Goal: Information Seeking & Learning: Check status

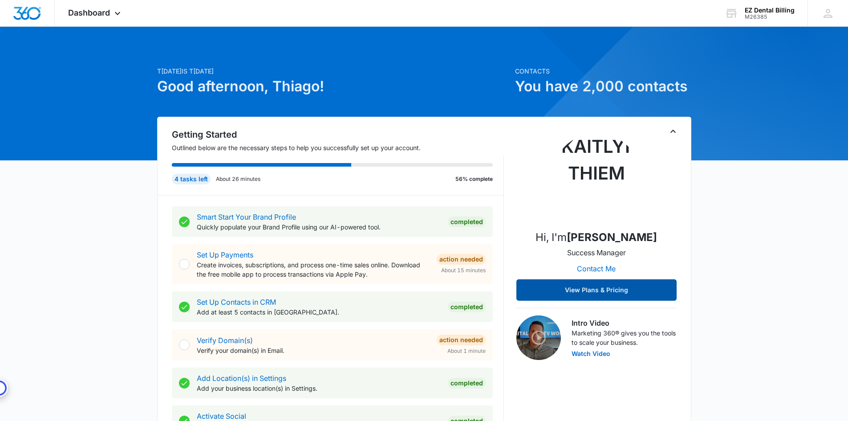
click at [623, 292] on button "View Plans & Pricing" at bounding box center [596, 289] width 160 height 21
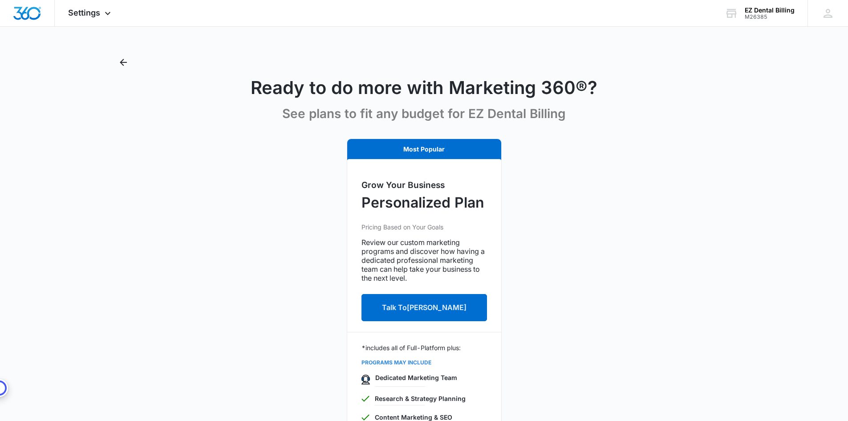
scroll to position [173, 0]
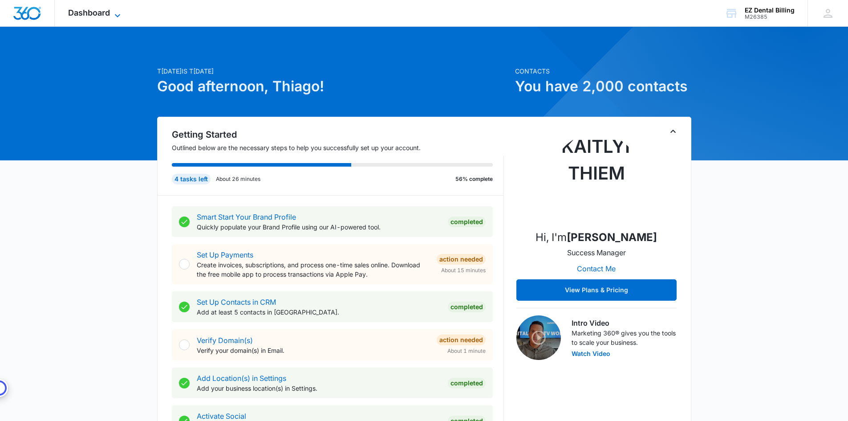
click at [91, 16] on span "Dashboard" at bounding box center [89, 12] width 42 height 9
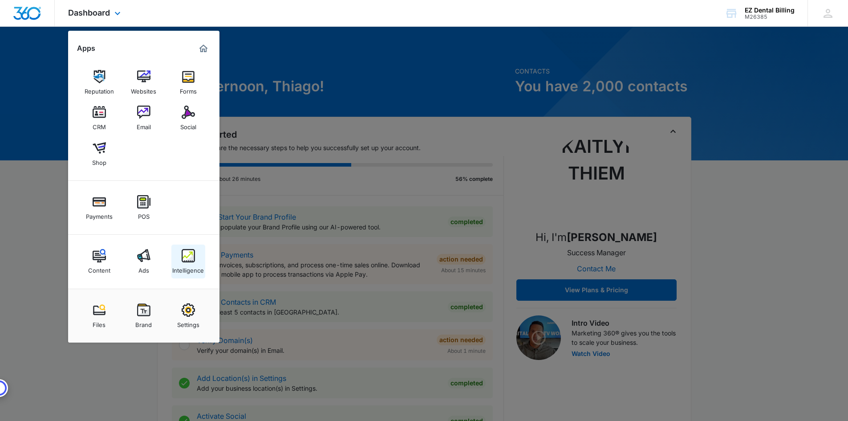
click at [189, 260] on img at bounding box center [188, 255] width 13 height 13
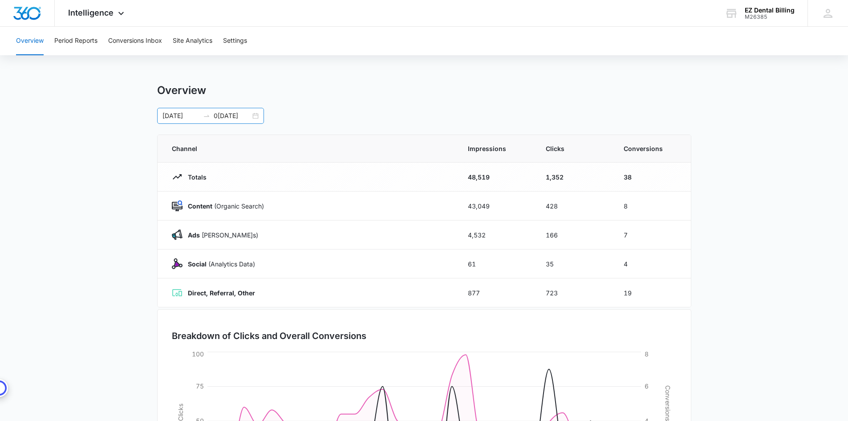
click at [240, 117] on input "0[DATE]" at bounding box center [232, 116] width 37 height 10
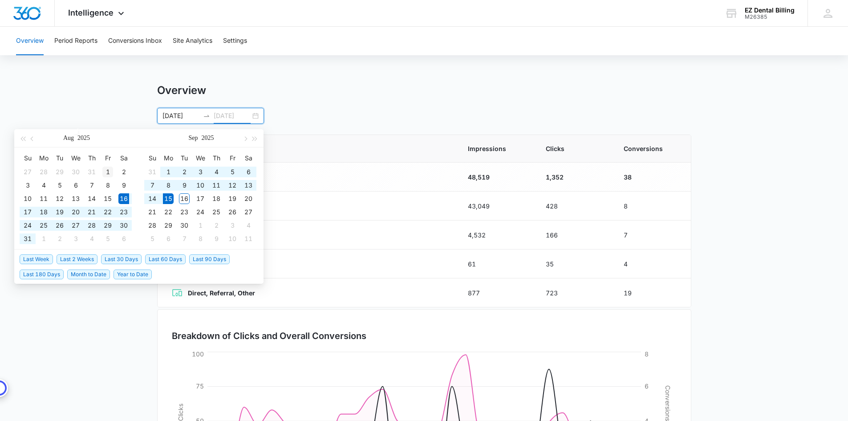
type input "0[DATE]"
click at [105, 171] on div "1" at bounding box center [107, 171] width 11 height 11
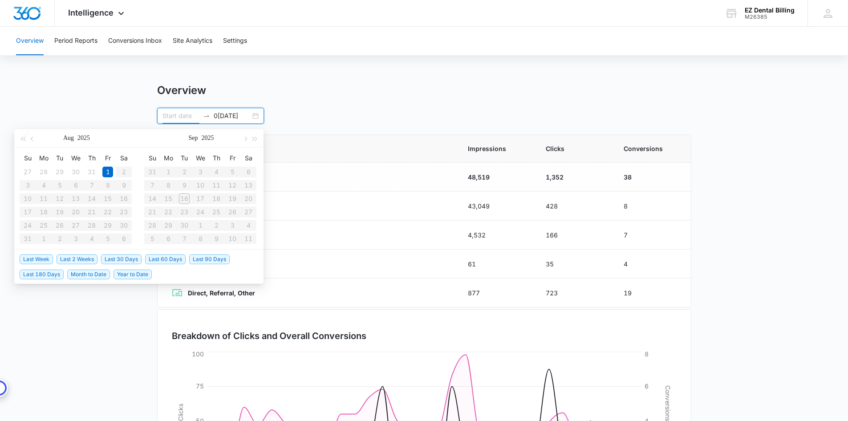
click at [115, 229] on table "Su Mo Tu We Th Fr Sa 27 28 29 30 31 1 2 3 4 5 6 7 8 9 10 11 12 13 14 15 16 17 1…" at bounding box center [76, 198] width 112 height 94
click at [203, 117] on icon "swap-right" at bounding box center [206, 115] width 7 height 7
click at [108, 229] on table "Su Mo Tu We Th Fr Sa 27 28 29 30 31 1 2 3 4 5 6 7 8 9 10 11 12 13 14 15 16 17 1…" at bounding box center [76, 198] width 112 height 94
click at [254, 118] on div "0[DATE]" at bounding box center [210, 116] width 107 height 16
type input "[DATE]"
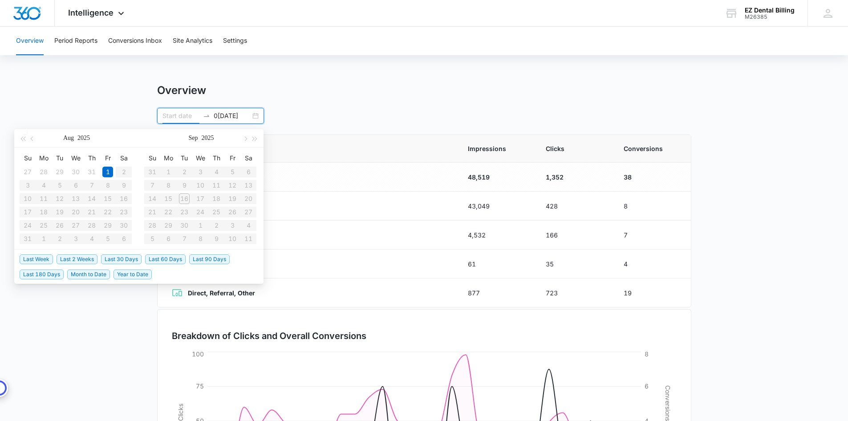
type input "0[DATE]"
click at [316, 96] on div "Overview" at bounding box center [424, 90] width 534 height 13
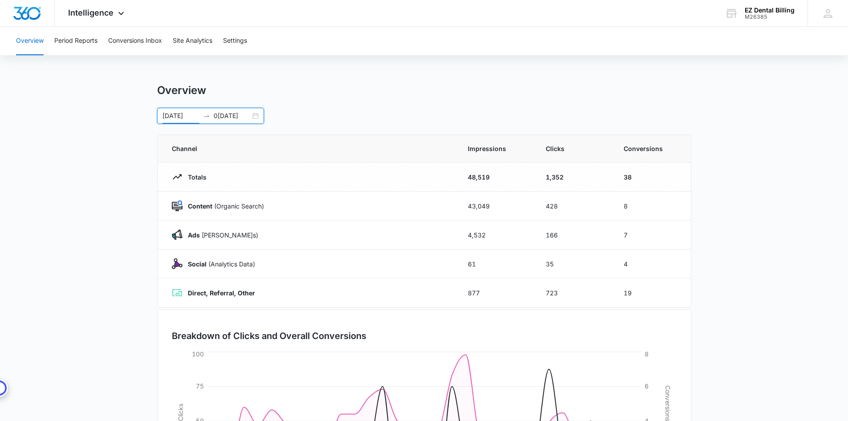
click at [191, 116] on input "[DATE]" at bounding box center [180, 116] width 37 height 10
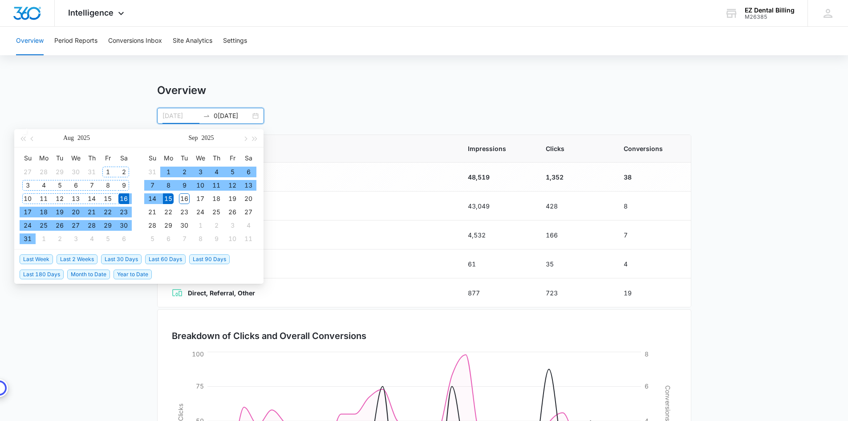
type input "0[DATE]"
click at [105, 170] on div "1" at bounding box center [107, 171] width 11 height 11
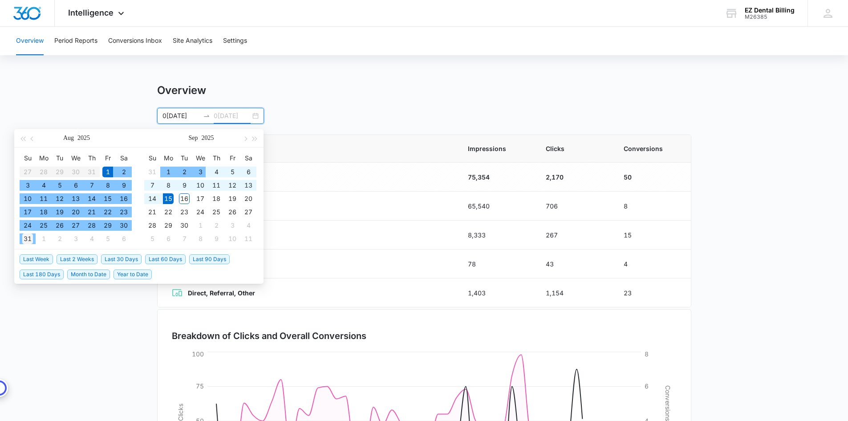
type input "0[DATE]"
click at [29, 240] on div "31" at bounding box center [27, 238] width 11 height 11
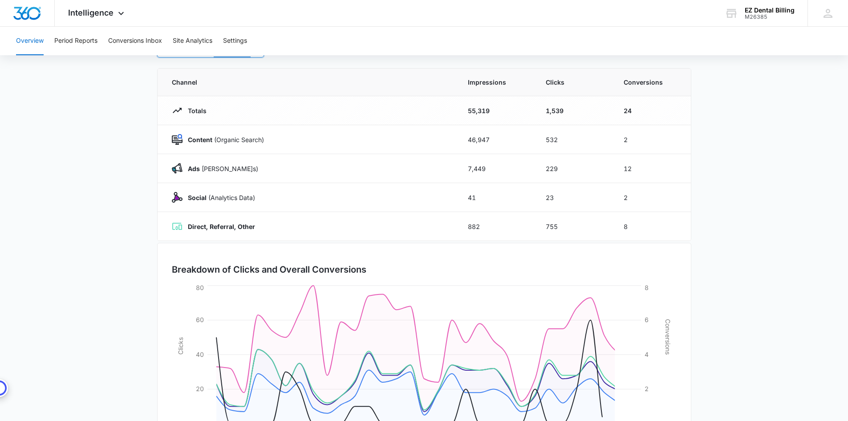
scroll to position [130, 0]
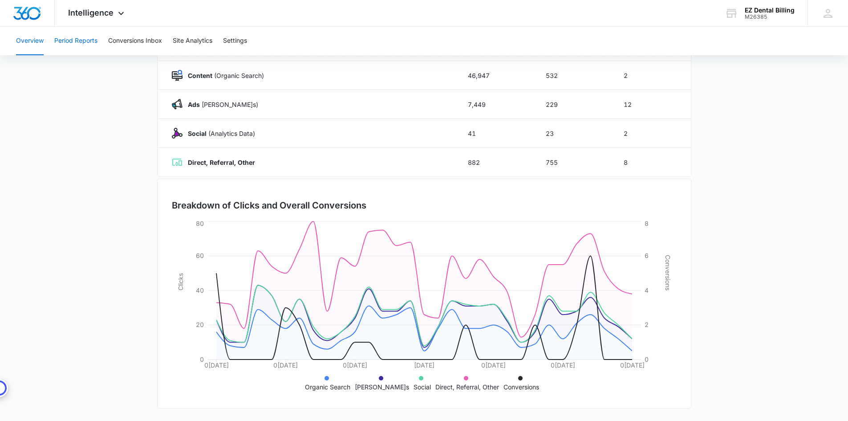
click at [89, 39] on button "Period Reports" at bounding box center [75, 41] width 43 height 28
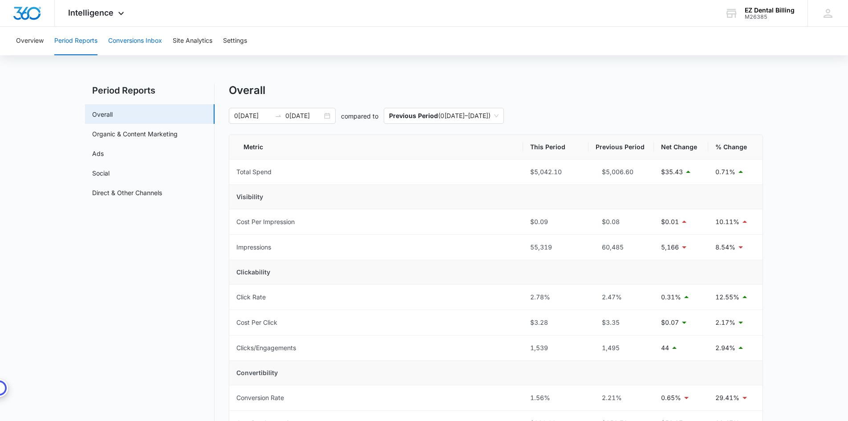
click at [138, 43] on button "Conversions Inbox" at bounding box center [135, 41] width 54 height 28
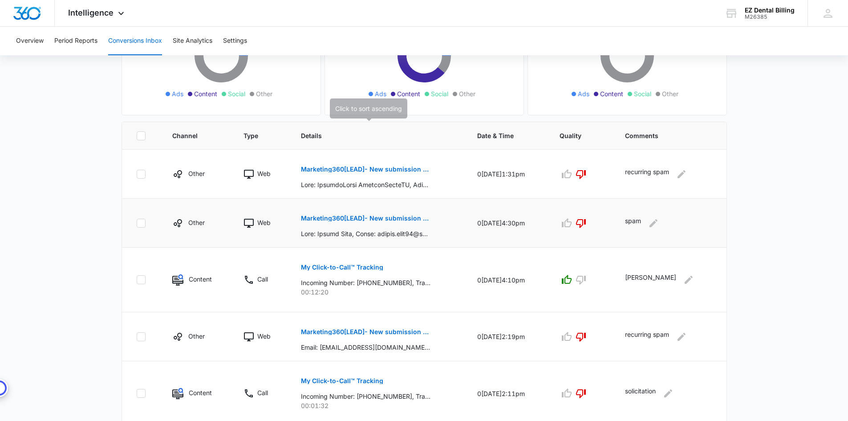
scroll to position [134, 0]
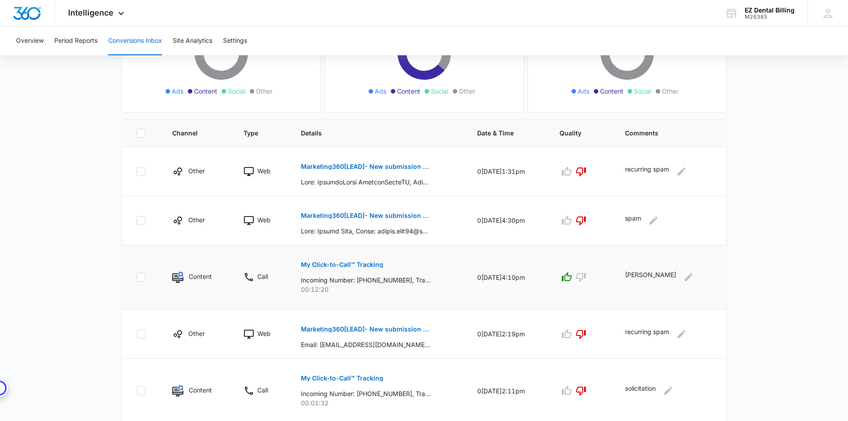
click at [309, 263] on p "My Click-to-Call™ Tracking" at bounding box center [342, 264] width 82 height 6
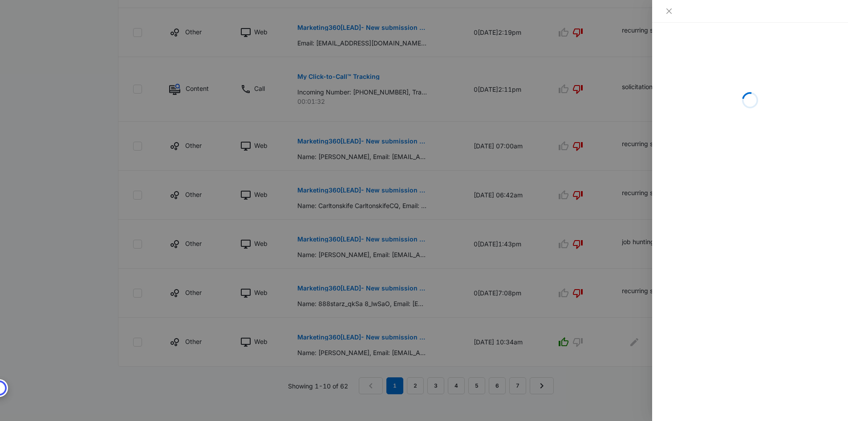
scroll to position [174, 0]
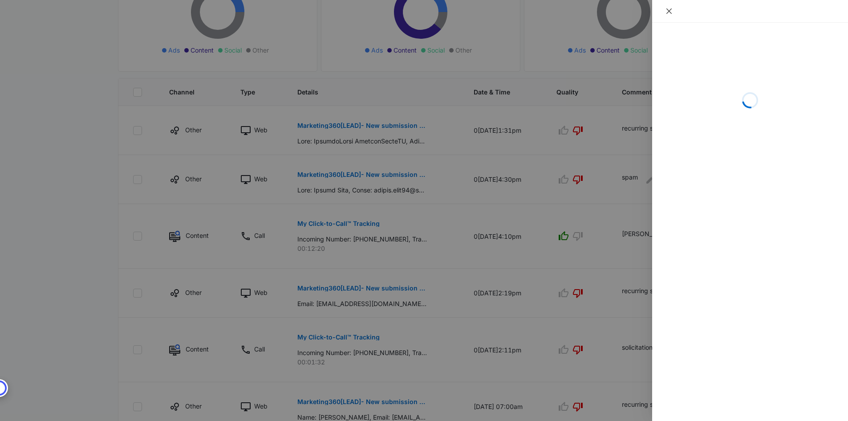
click at [668, 8] on icon "close" at bounding box center [668, 11] width 7 height 7
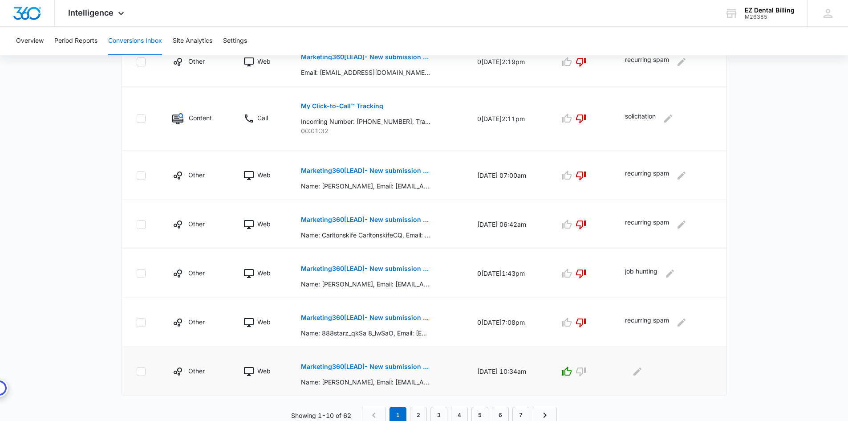
scroll to position [408, 0]
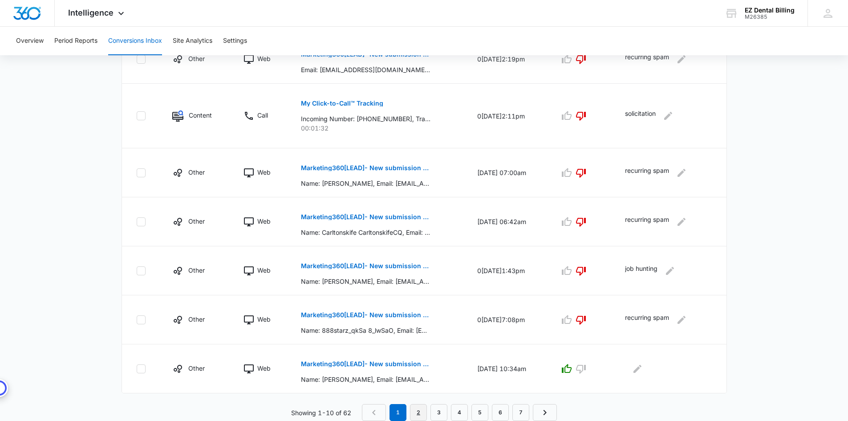
click at [414, 408] on link "2" at bounding box center [418, 412] width 17 height 17
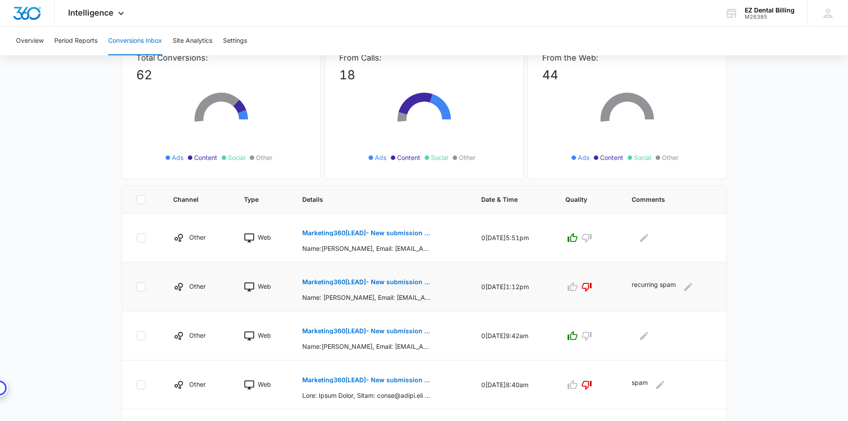
scroll to position [178, 0]
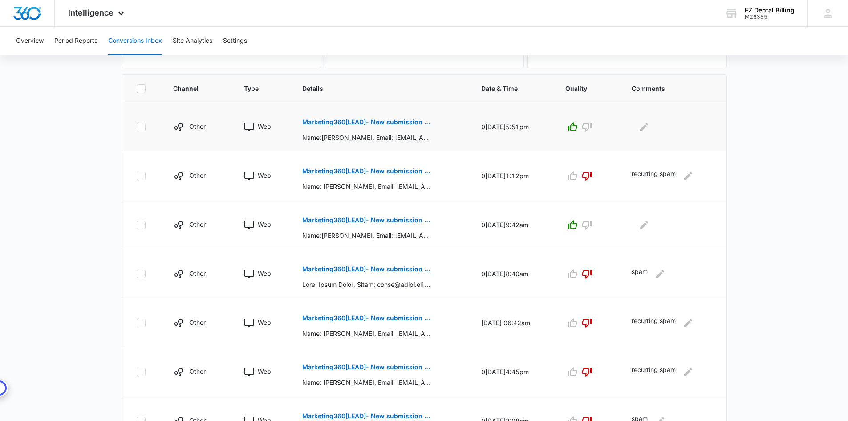
click at [407, 125] on p "Marketing360[LEAD]- New submission from Contact Us EZ Dental Billing" at bounding box center [366, 122] width 129 height 6
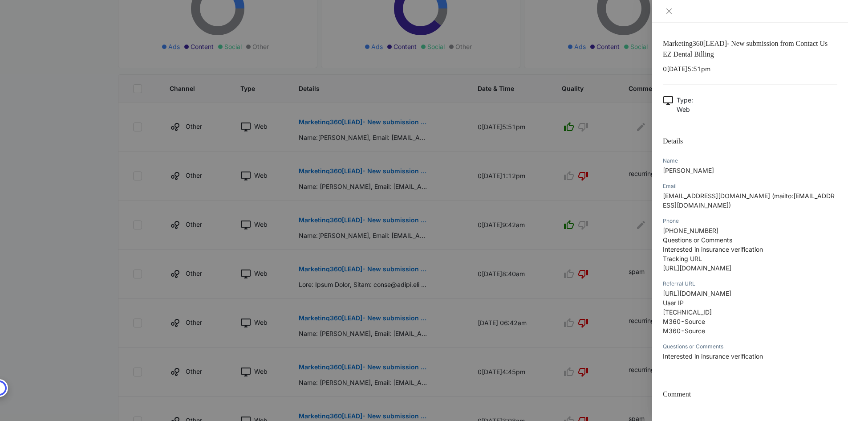
scroll to position [5, 0]
drag, startPoint x: 665, startPoint y: 65, endPoint x: 690, endPoint y: 64, distance: 24.9
click at [690, 64] on p "0[DATE]5:51pm" at bounding box center [750, 68] width 174 height 9
drag, startPoint x: 670, startPoint y: 164, endPoint x: 714, endPoint y: 162, distance: 44.1
click at [714, 166] on p "[PERSON_NAME]" at bounding box center [750, 170] width 174 height 9
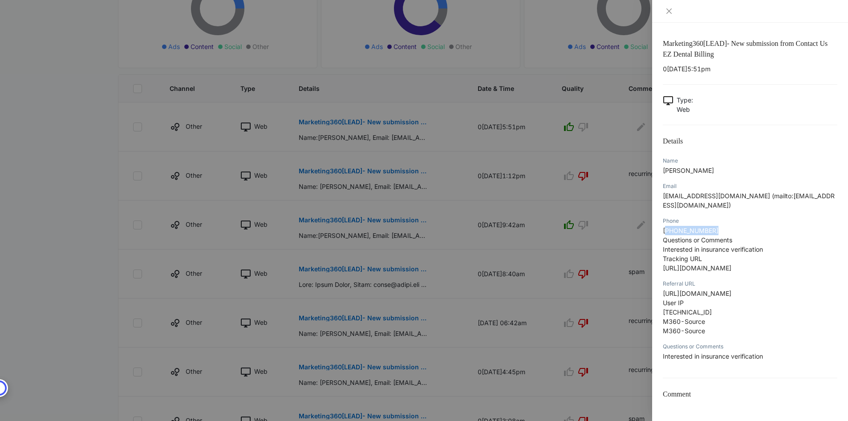
drag, startPoint x: 664, startPoint y: 223, endPoint x: 715, endPoint y: 220, distance: 50.8
click at [715, 220] on div "Phone [PHONE_NUMBER] Questions or Comments Interested in insurance verification…" at bounding box center [750, 247] width 174 height 63
click at [758, 226] on p "[PHONE_NUMBER] Questions or Comments Interested in insurance verification Track…" at bounding box center [750, 249] width 174 height 47
drag, startPoint x: 717, startPoint y: 239, endPoint x: 768, endPoint y: 244, distance: 50.5
click at [768, 244] on p "[PHONE_NUMBER] Questions or Comments Interested in insurance verification Track…" at bounding box center [750, 249] width 174 height 47
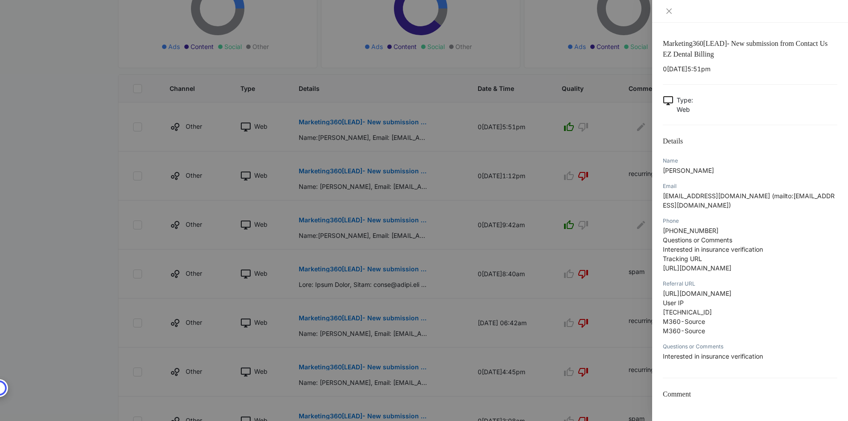
click at [604, 91] on div at bounding box center [424, 210] width 848 height 421
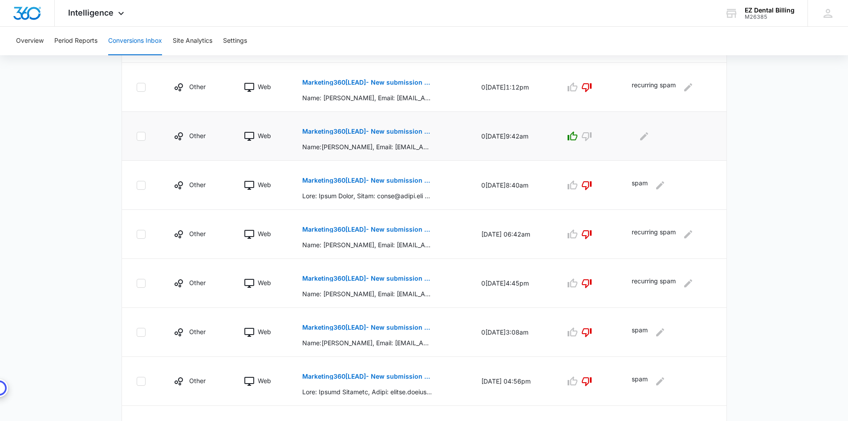
scroll to position [267, 0]
click at [409, 126] on button "Marketing360[LEAD]- New submission from Contact Us EZ Dental Billing" at bounding box center [366, 130] width 129 height 21
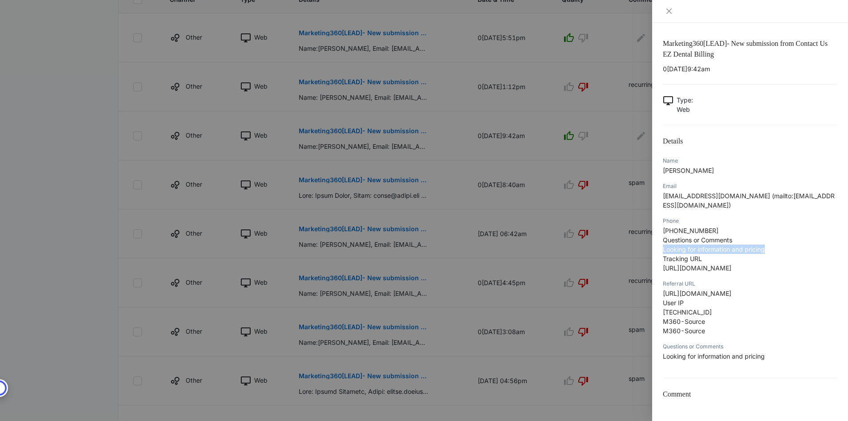
drag, startPoint x: 776, startPoint y: 239, endPoint x: 662, endPoint y: 244, distance: 114.5
click at [662, 244] on div "Marketing360[LEAD]- New submission from Contact Us EZ Dental Billing 0[DATE]9:4…" at bounding box center [750, 222] width 196 height 398
drag, startPoint x: 700, startPoint y: 169, endPoint x: 673, endPoint y: 168, distance: 26.3
click at [673, 168] on span "[PERSON_NAME]" at bounding box center [688, 170] width 51 height 8
drag, startPoint x: 732, startPoint y: 194, endPoint x: 674, endPoint y: 202, distance: 58.0
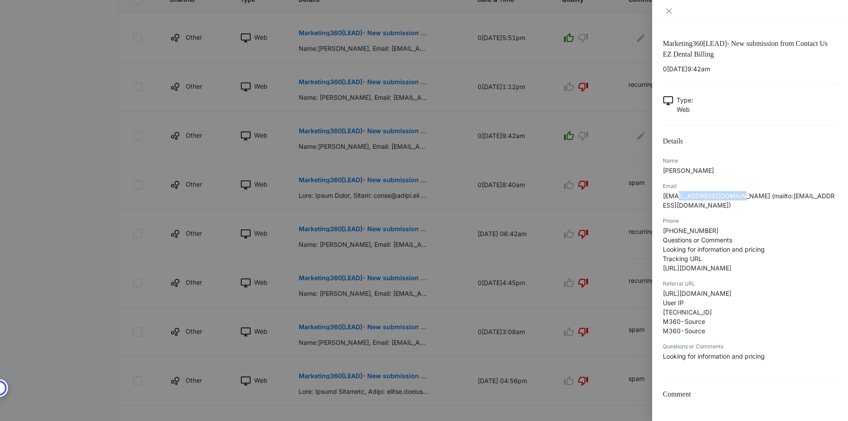
click at [674, 202] on div "Email [EMAIL_ADDRESS][DOMAIN_NAME] (mailto:[EMAIL_ADDRESS][DOMAIN_NAME])" at bounding box center [750, 198] width 174 height 35
click at [670, 10] on icon "close" at bounding box center [668, 10] width 5 height 5
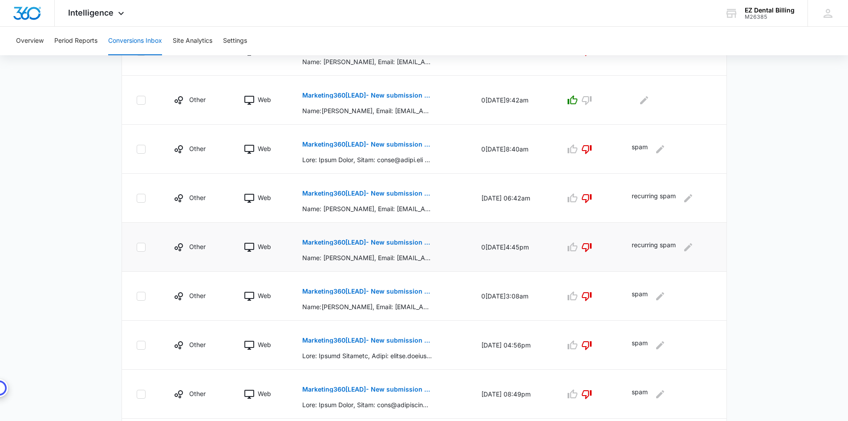
scroll to position [377, 0]
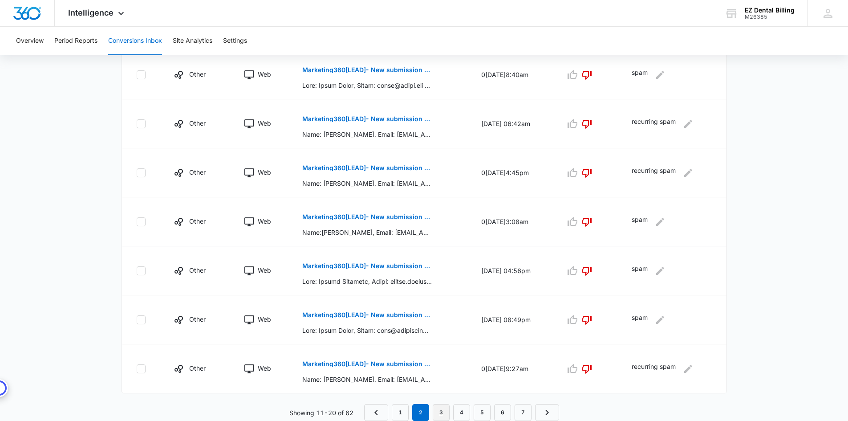
click at [443, 411] on link "3" at bounding box center [441, 412] width 17 height 17
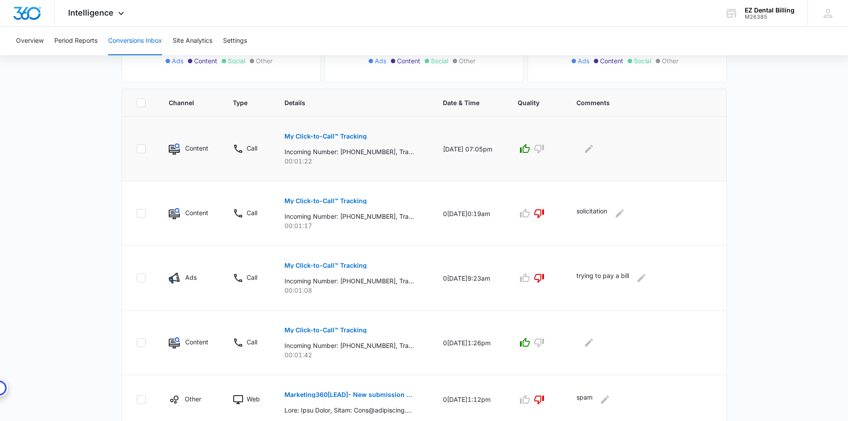
scroll to position [178, 0]
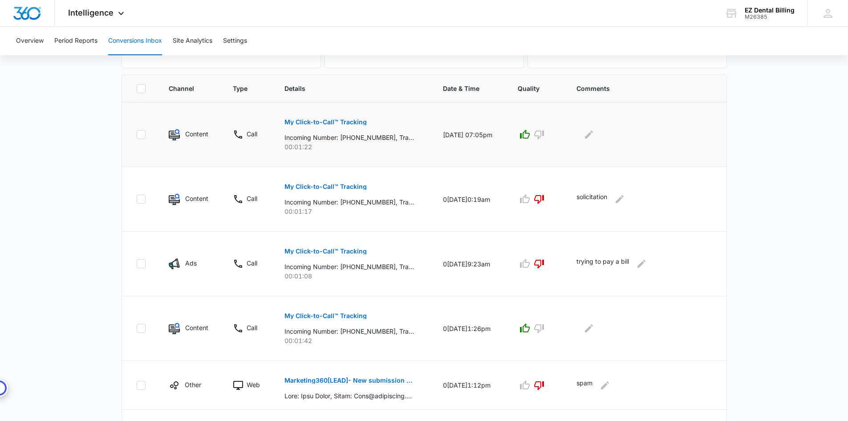
click at [352, 120] on p "My Click-to-Call™ Tracking" at bounding box center [325, 122] width 82 height 6
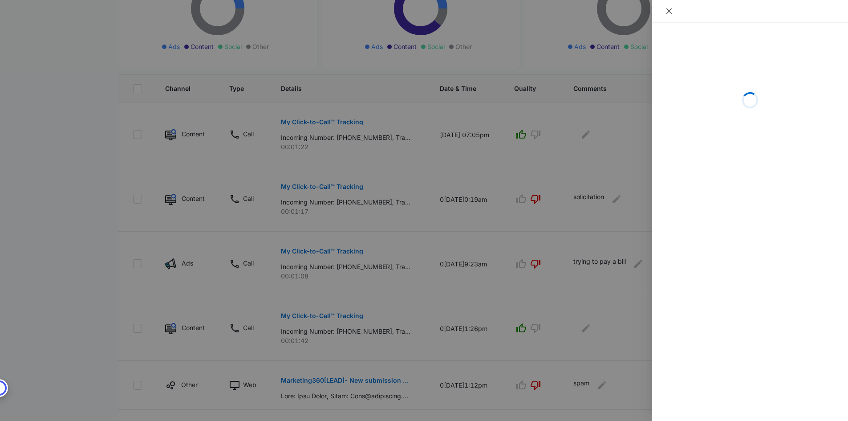
click at [666, 11] on icon "close" at bounding box center [668, 11] width 7 height 7
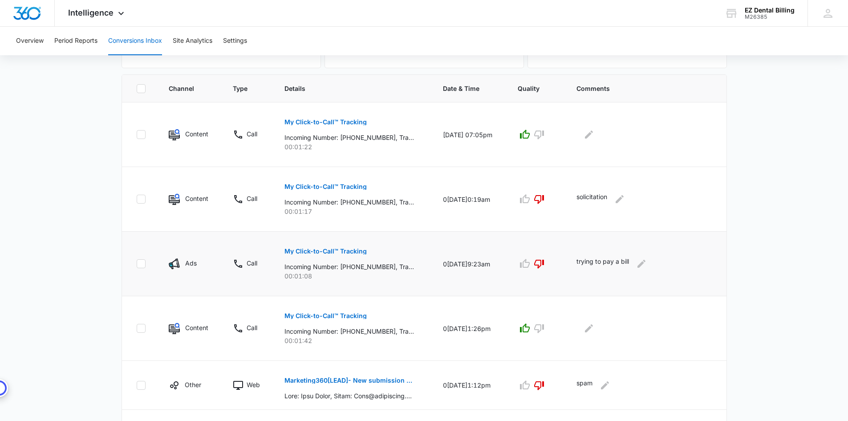
scroll to position [312, 0]
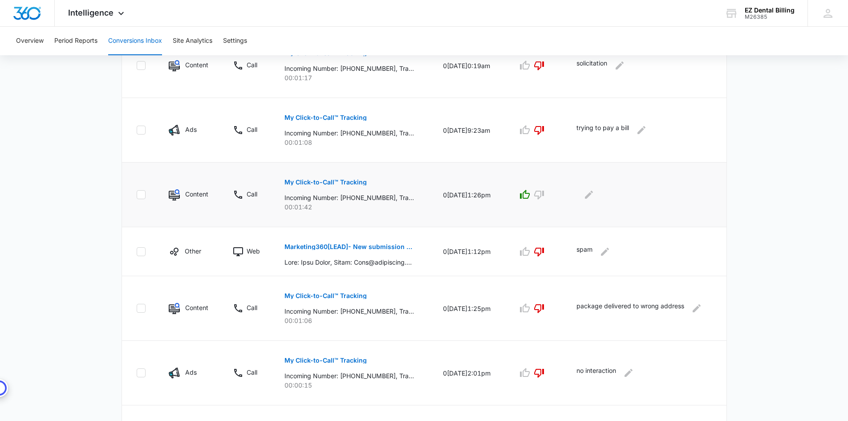
click at [347, 178] on button "My Click-to-Call™ Tracking" at bounding box center [325, 181] width 82 height 21
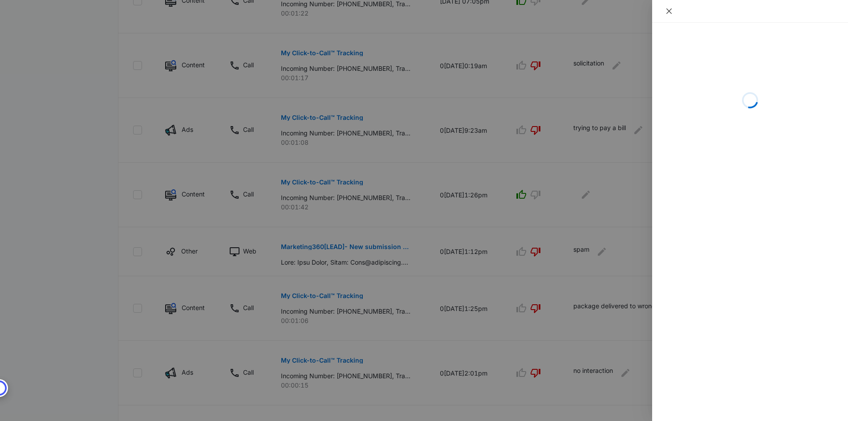
click at [667, 8] on icon "close" at bounding box center [668, 11] width 7 height 7
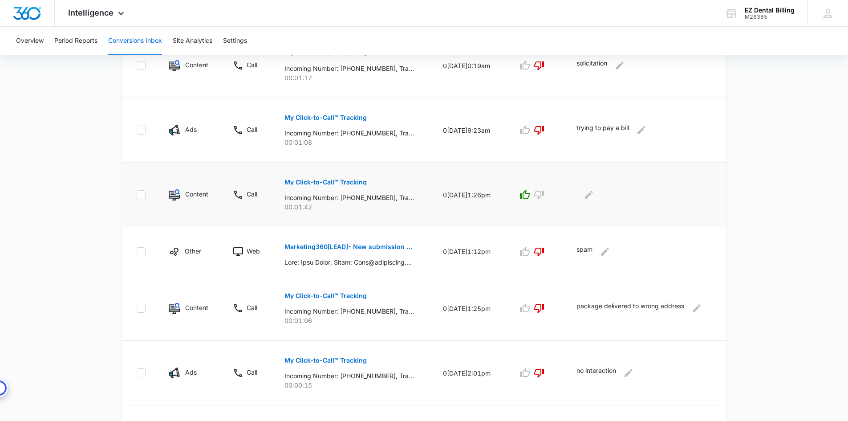
scroll to position [486, 0]
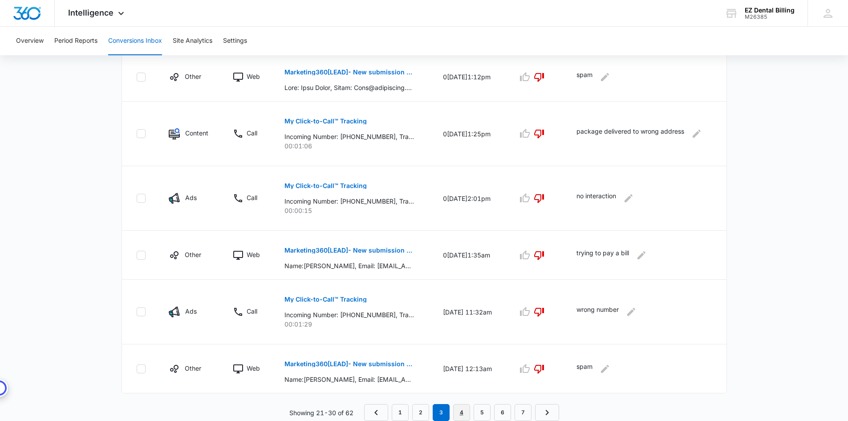
click at [460, 410] on link "4" at bounding box center [461, 412] width 17 height 17
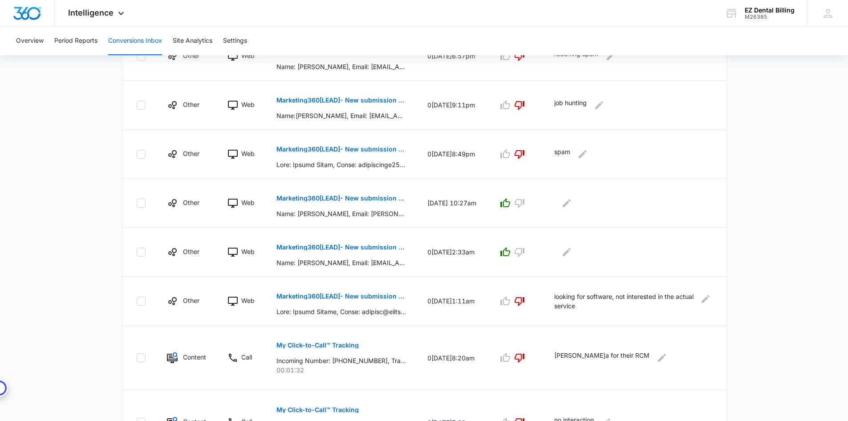
scroll to position [408, 0]
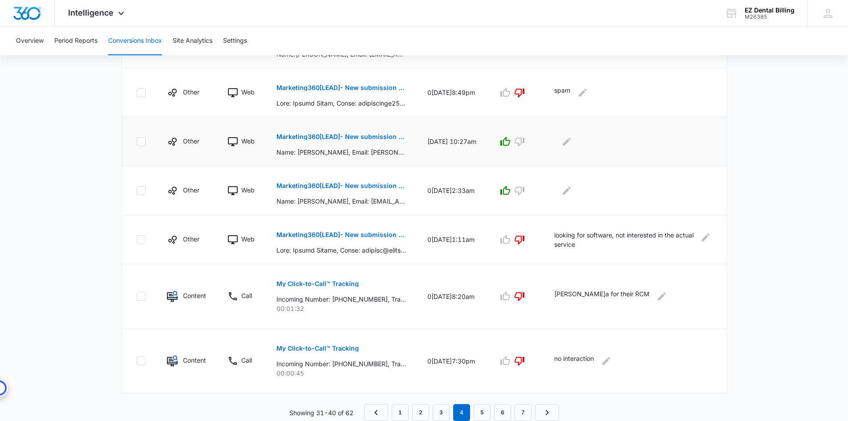
click at [372, 136] on p "Marketing360[LEAD]- New submission from Contact Us EZ Dental Billing" at bounding box center [340, 137] width 129 height 6
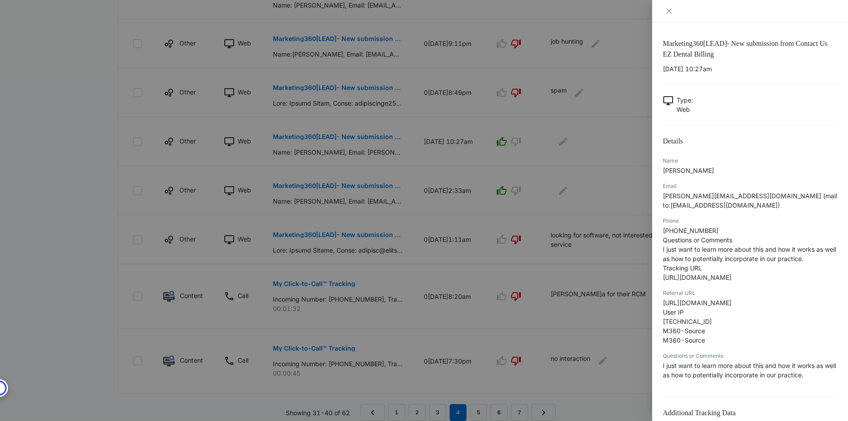
scroll to position [45, 0]
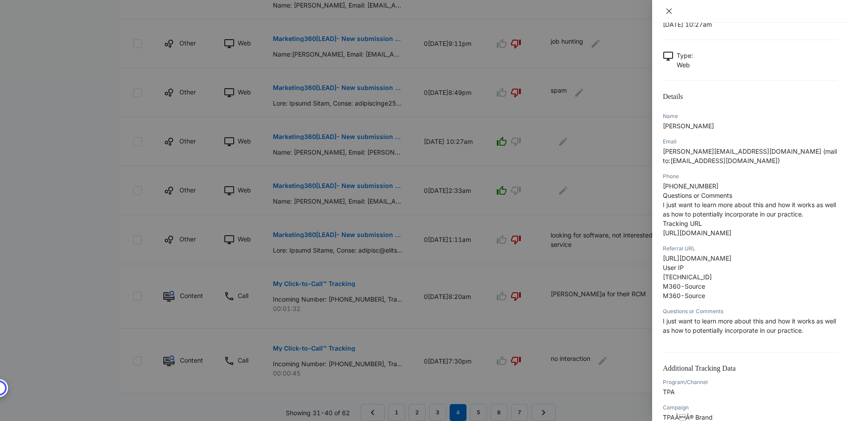
click at [668, 10] on icon "close" at bounding box center [668, 10] width 5 height 5
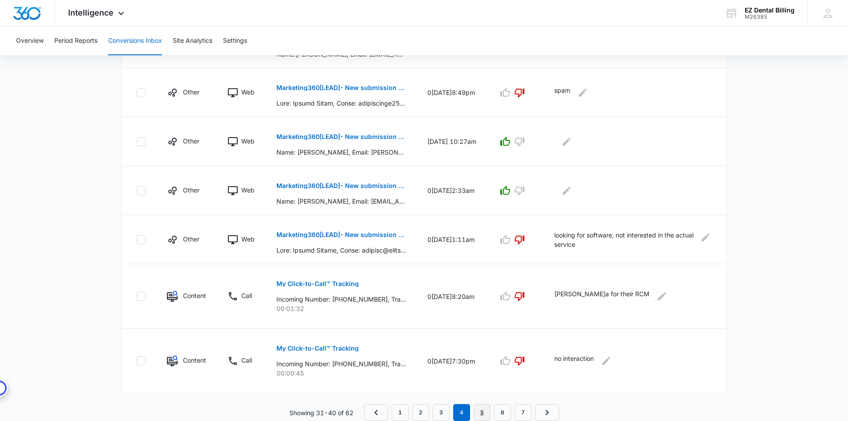
click at [478, 408] on link "5" at bounding box center [481, 412] width 17 height 17
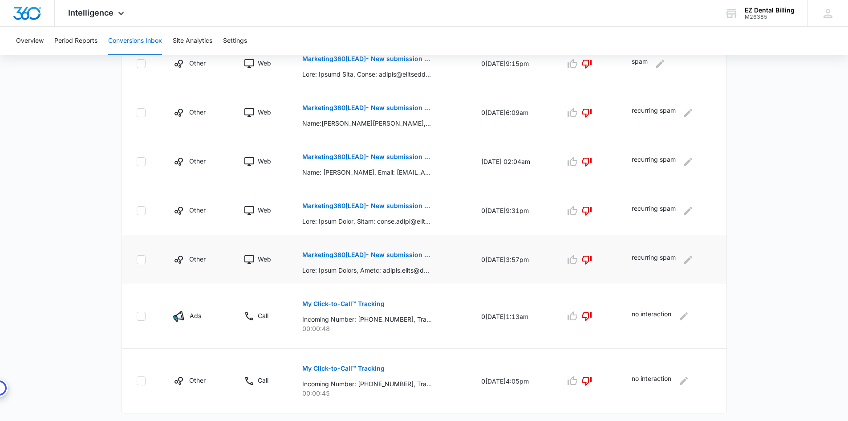
scroll to position [408, 0]
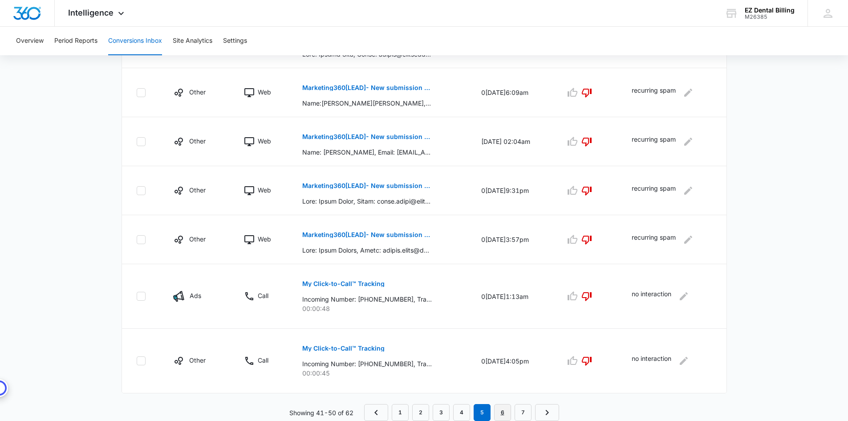
click at [498, 416] on link "6" at bounding box center [502, 412] width 17 height 17
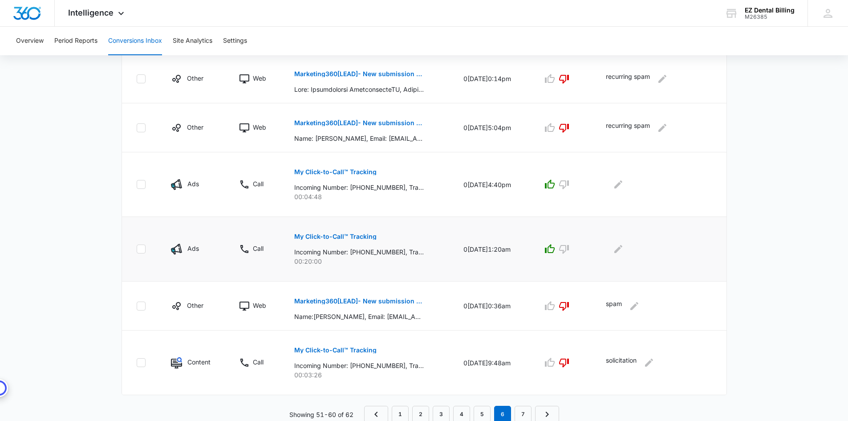
scroll to position [455, 0]
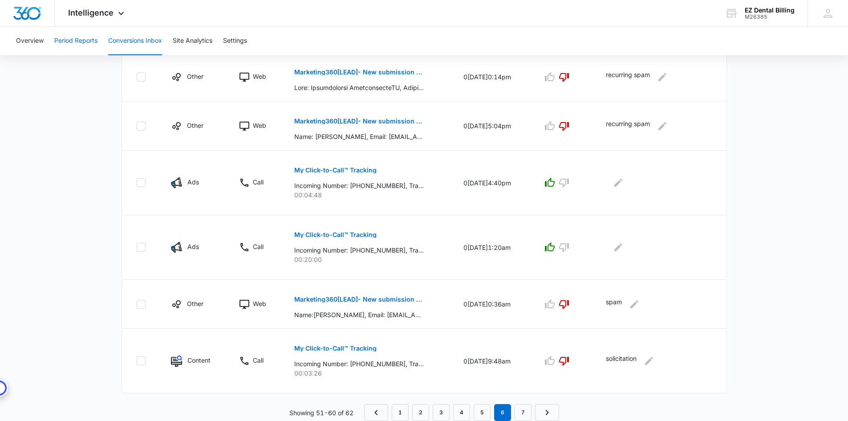
click at [77, 41] on button "Period Reports" at bounding box center [75, 41] width 43 height 28
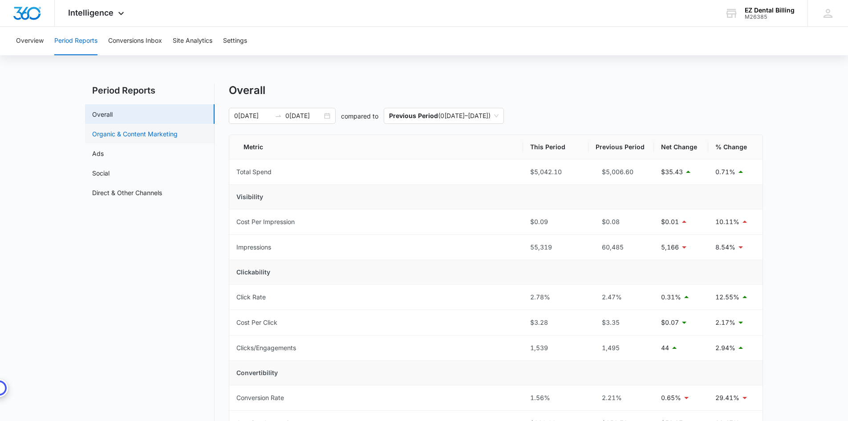
click at [160, 132] on link "Organic & Content Marketing" at bounding box center [134, 133] width 85 height 9
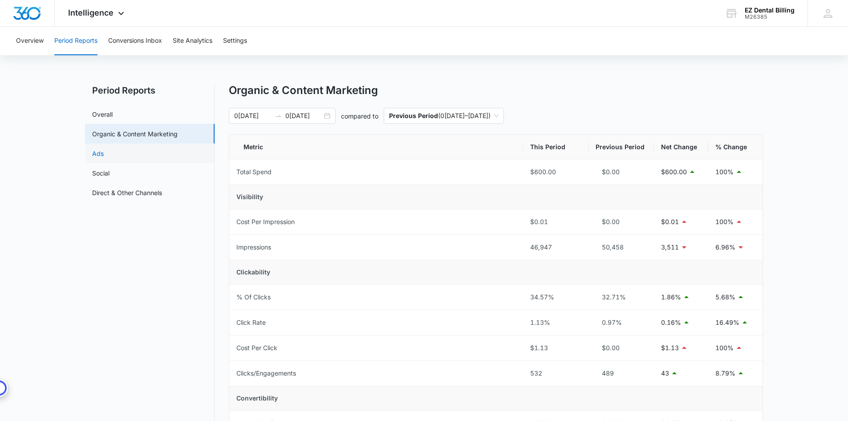
click at [104, 155] on link "Ads" at bounding box center [98, 153] width 12 height 9
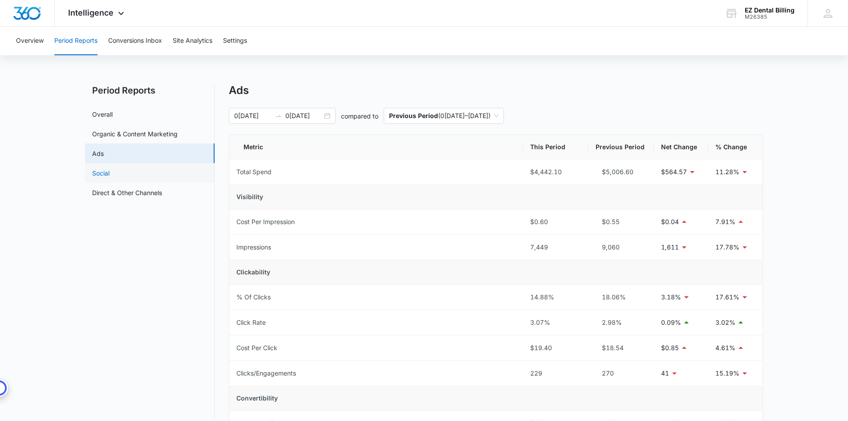
click at [109, 178] on link "Social" at bounding box center [100, 172] width 17 height 9
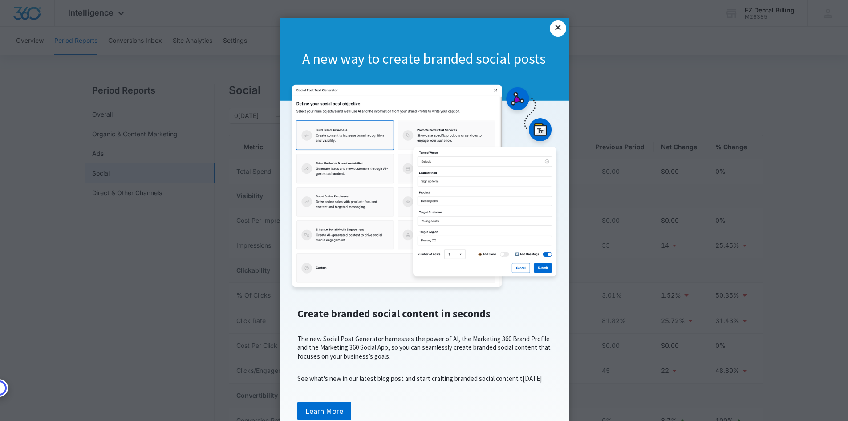
click at [554, 31] on link "×" at bounding box center [558, 28] width 16 height 16
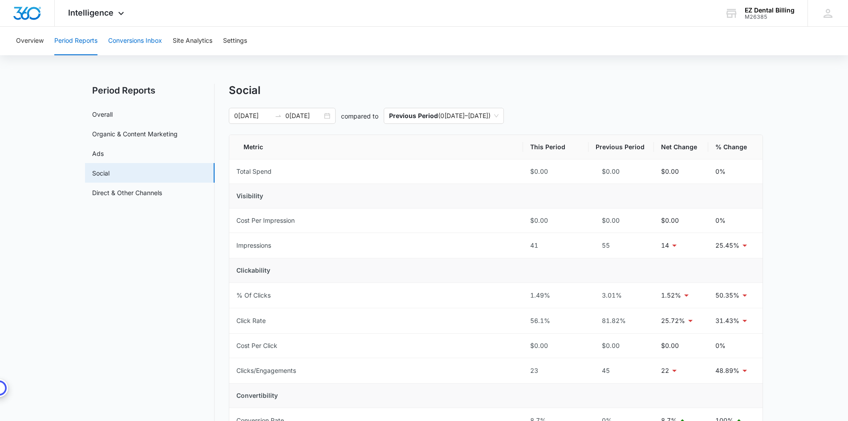
click at [136, 43] on button "Conversions Inbox" at bounding box center [135, 41] width 54 height 28
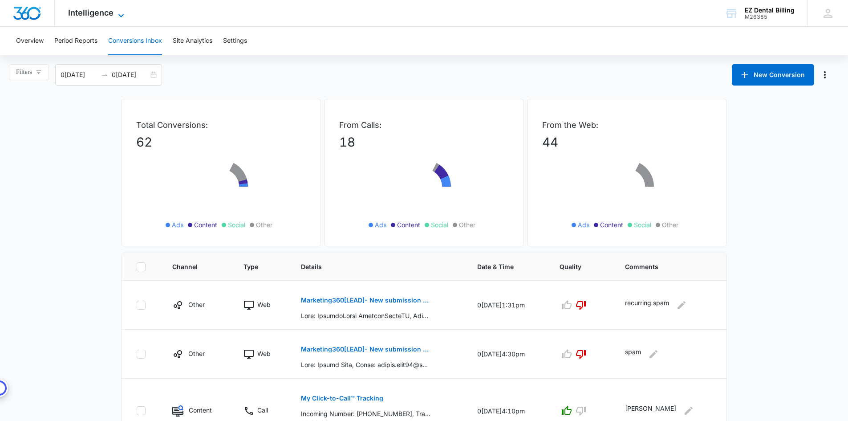
click at [97, 11] on span "Intelligence" at bounding box center [90, 12] width 45 height 9
